Goal: Check status: Check status

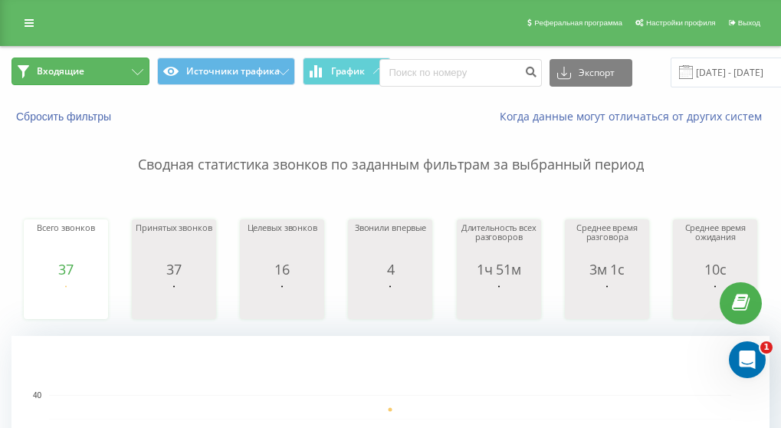
click at [121, 70] on button "Входящие" at bounding box center [80, 71] width 138 height 28
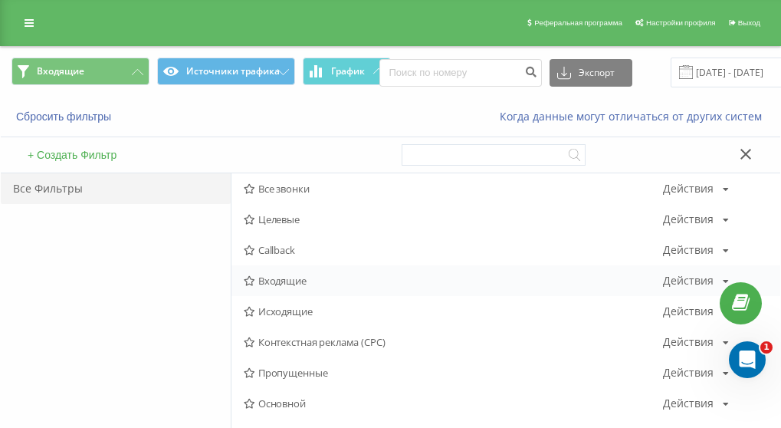
click at [266, 281] on span "Входящие" at bounding box center [453, 280] width 419 height 11
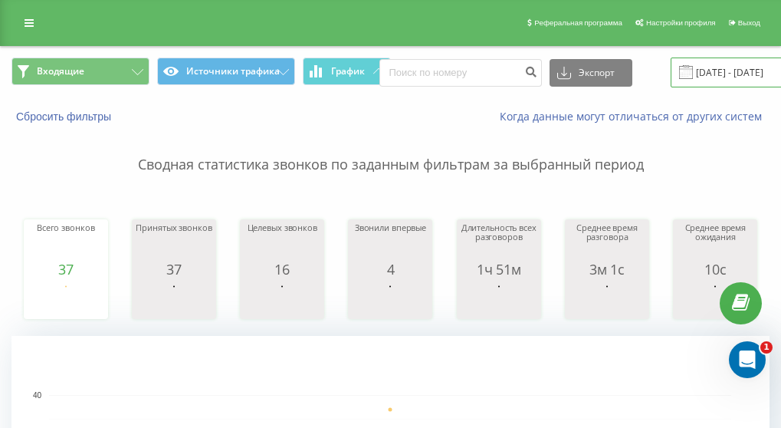
click at [709, 77] on input "[DATE] - [DATE]" at bounding box center [764, 72] width 186 height 30
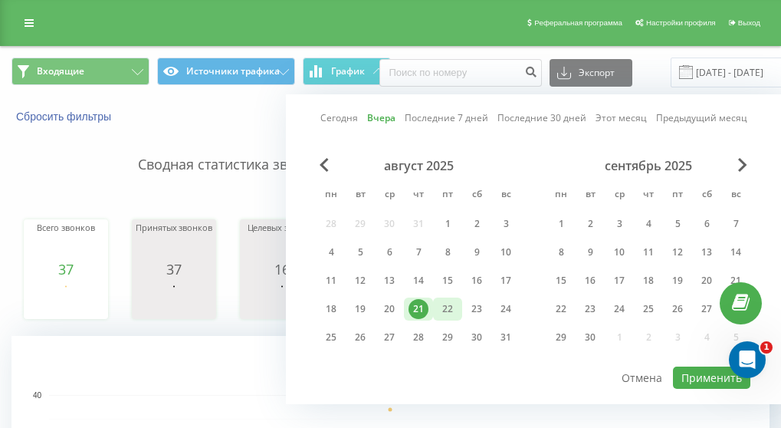
click at [447, 306] on div "22" at bounding box center [448, 309] width 20 height 20
click at [698, 376] on button "Применить" at bounding box center [711, 377] width 77 height 22
type input "[DATE] - [DATE]"
